Goal: Information Seeking & Learning: Compare options

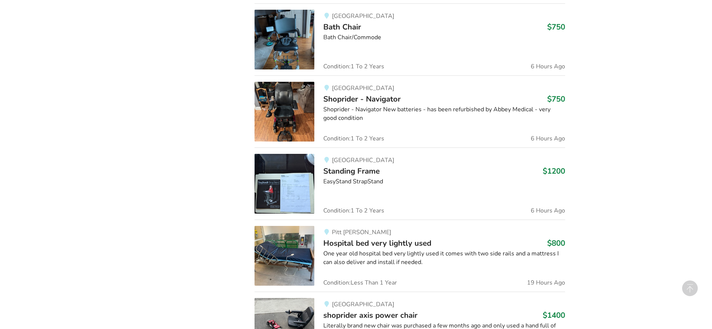
scroll to position [585, 0]
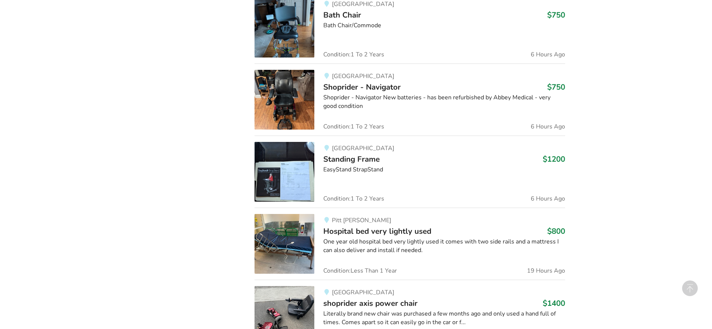
click at [348, 88] on span "Shoprider - Navigator" at bounding box center [361, 87] width 77 height 10
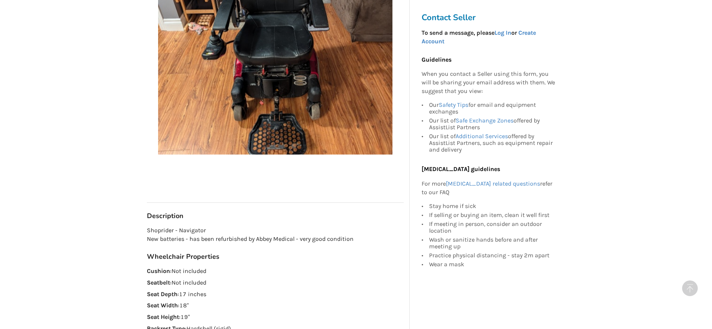
scroll to position [215, 0]
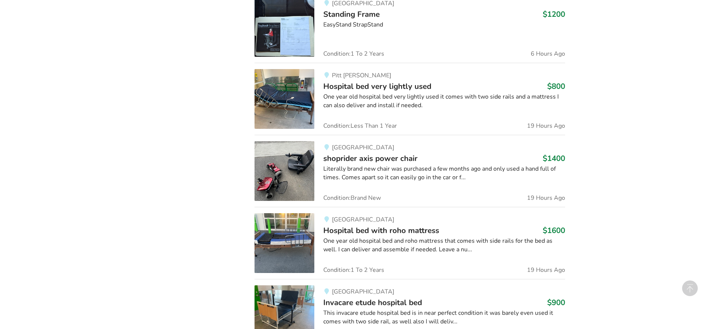
scroll to position [735, 0]
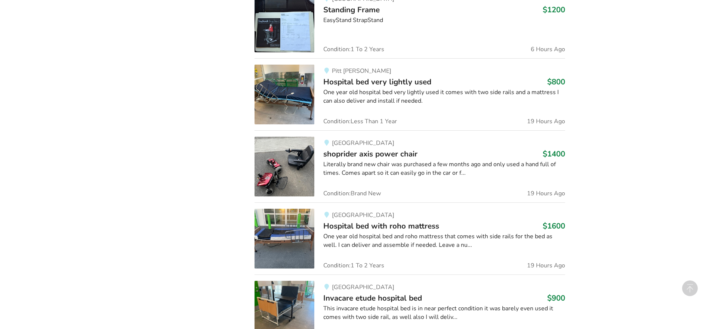
click at [341, 155] on span "shoprider axis power chair" at bounding box center [370, 154] width 94 height 10
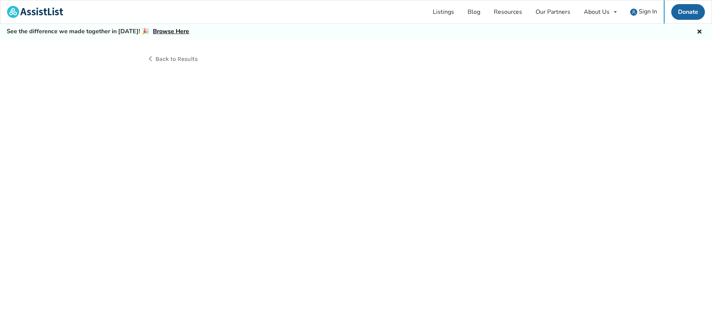
click at [341, 155] on div "Back to Results" at bounding box center [356, 192] width 712 height 307
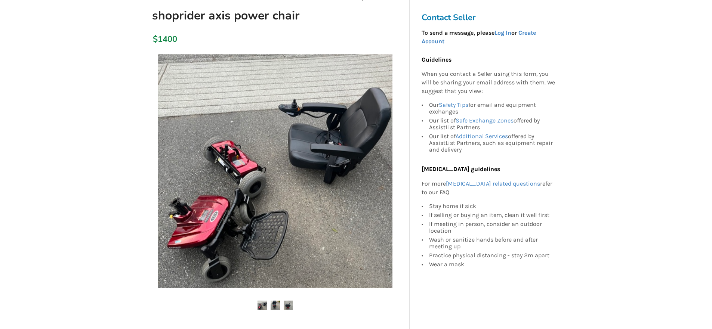
scroll to position [87, 0]
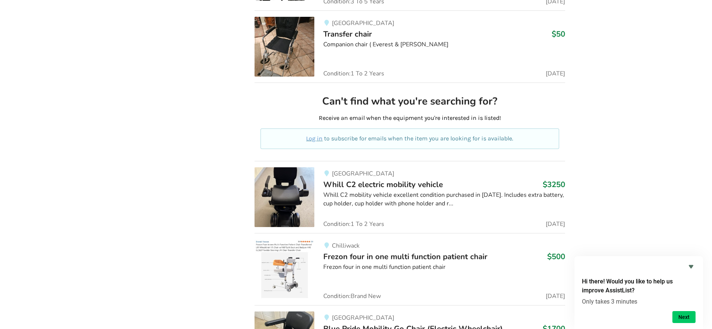
scroll to position [5582, 0]
click at [284, 179] on img at bounding box center [284, 197] width 60 height 60
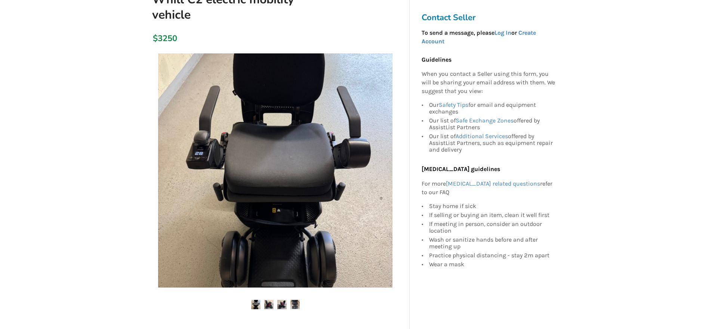
scroll to position [112, 0]
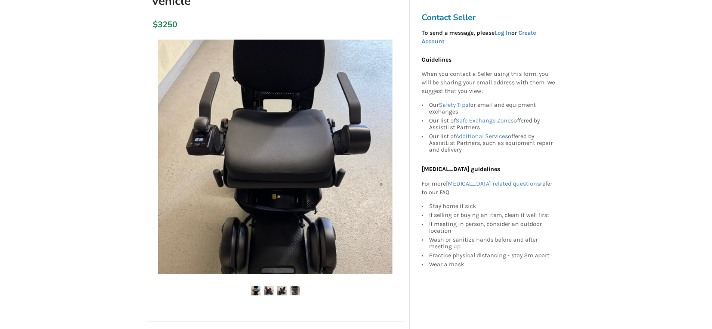
click at [268, 292] on img at bounding box center [268, 290] width 9 height 9
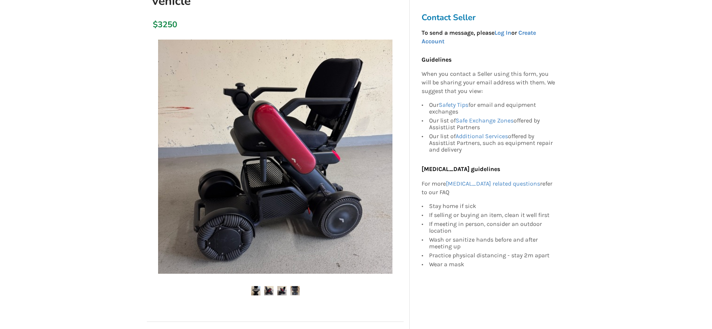
click at [281, 292] on img at bounding box center [281, 290] width 9 height 9
click at [295, 292] on img at bounding box center [294, 290] width 9 height 9
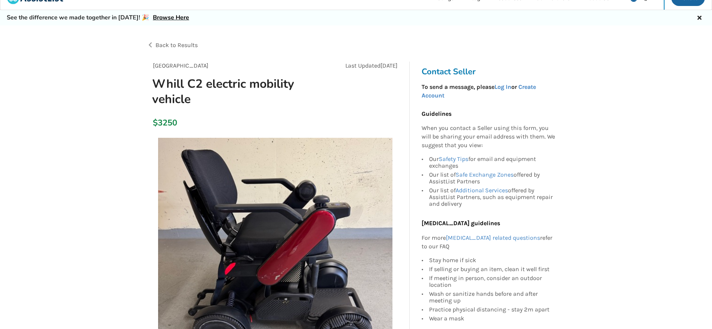
scroll to position [0, 0]
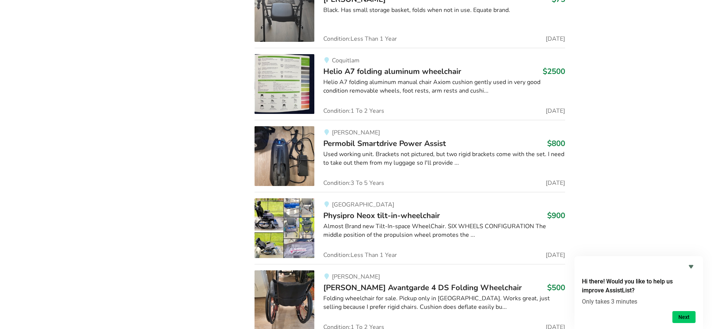
scroll to position [8779, 0]
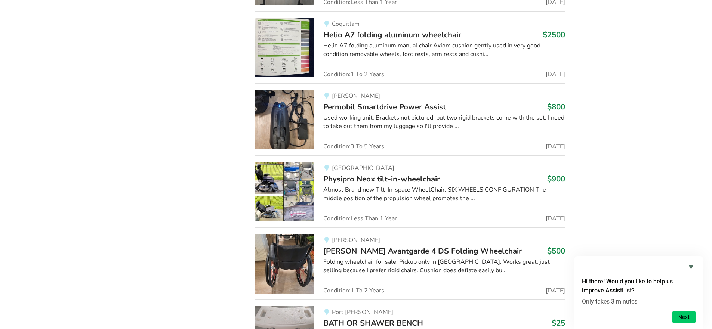
click at [354, 102] on span "Permobil Smartdrive Power Assist" at bounding box center [384, 107] width 123 height 10
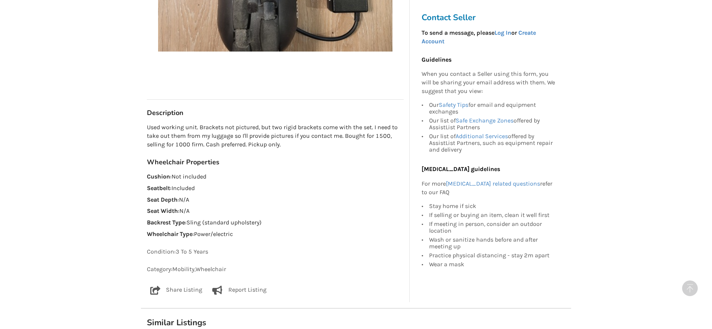
scroll to position [299, 0]
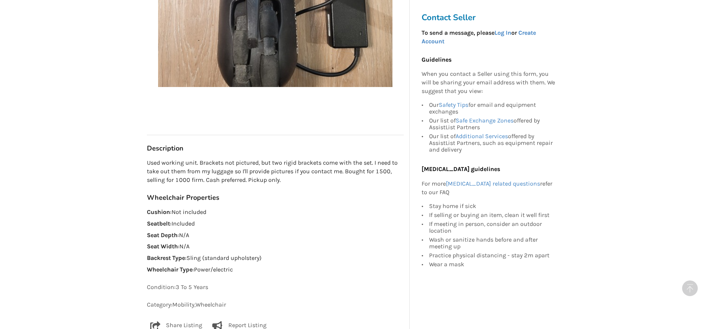
drag, startPoint x: 123, startPoint y: 115, endPoint x: 117, endPoint y: 99, distance: 16.5
click at [123, 115] on div "Back to Results [PERSON_NAME] Last Updated [DATE] Permobil Smartdrive Power Ass…" at bounding box center [356, 218] width 712 height 957
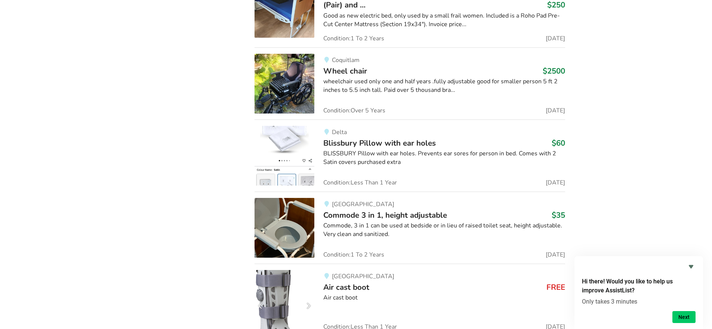
scroll to position [11643, 0]
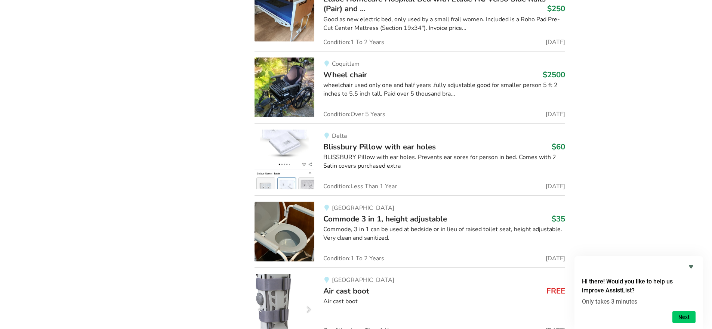
click at [279, 63] on img at bounding box center [284, 88] width 60 height 60
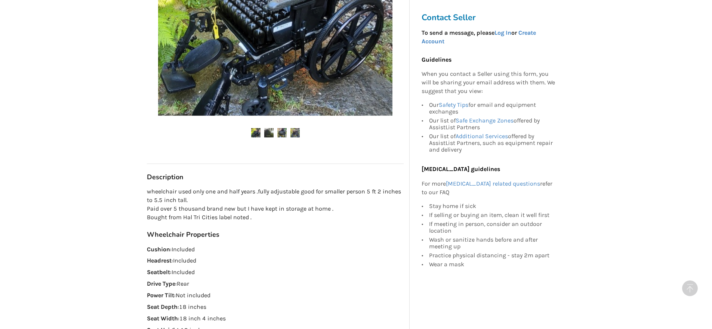
scroll to position [261, 0]
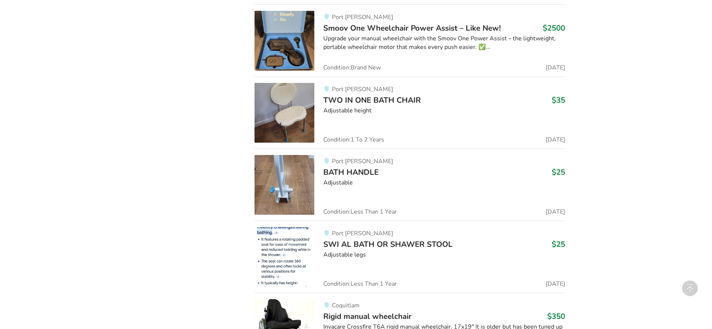
scroll to position [12125, 0]
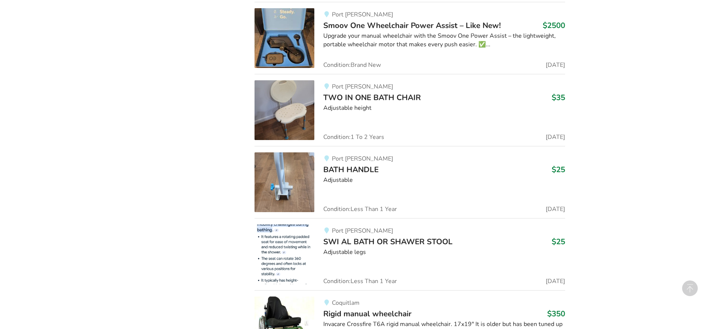
click at [344, 20] on span "Smoov One Wheelchair Power Assist – Like New!" at bounding box center [411, 25] width 177 height 10
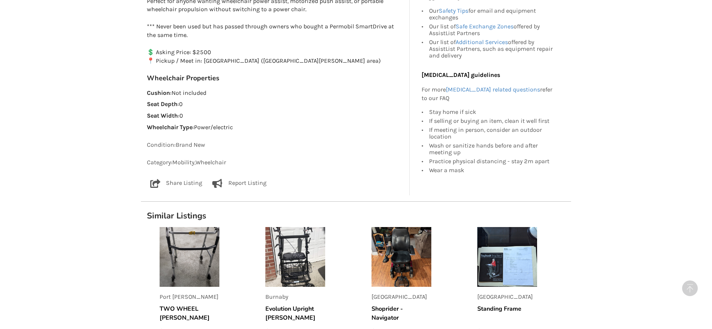
scroll to position [573, 0]
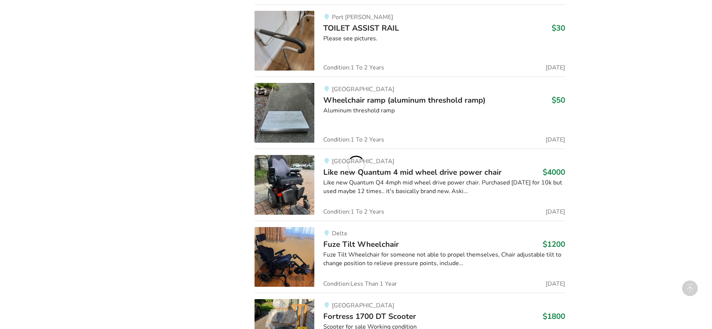
scroll to position [8281, 0]
